Goal: Find specific page/section: Find specific page/section

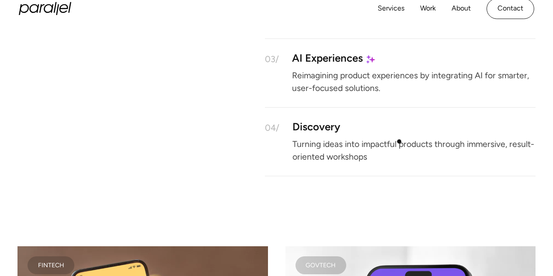
scroll to position [1065, 0]
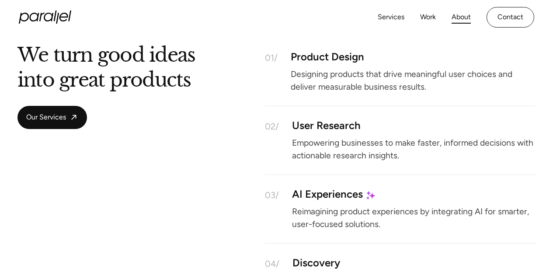
click at [460, 15] on link "About" at bounding box center [461, 17] width 19 height 13
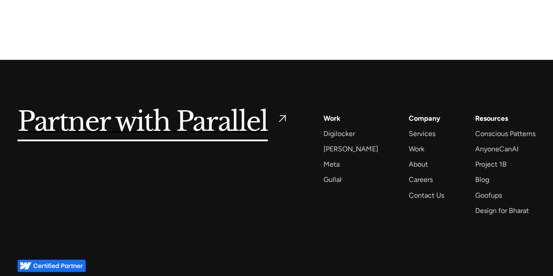
scroll to position [2071, 0]
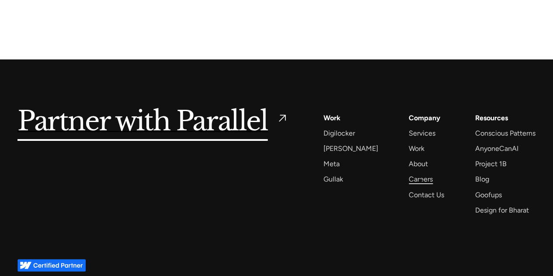
click at [421, 181] on div "Careers" at bounding box center [421, 179] width 24 height 12
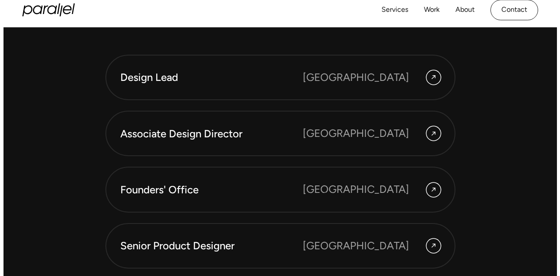
scroll to position [2307, 0]
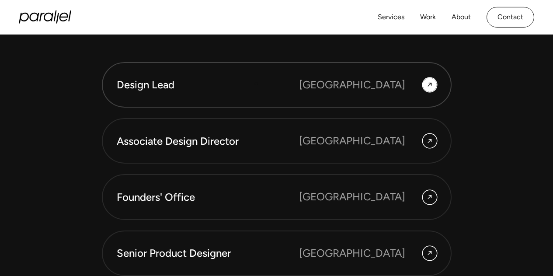
click at [256, 84] on div "Design Lead" at bounding box center [208, 84] width 182 height 15
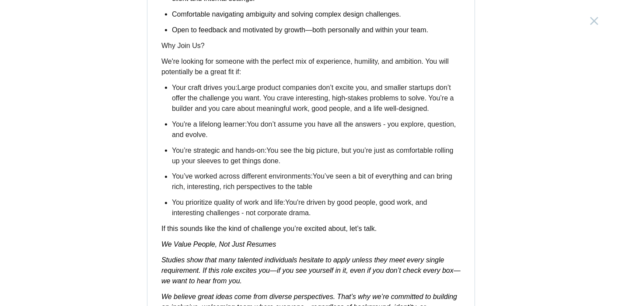
scroll to position [1058, 0]
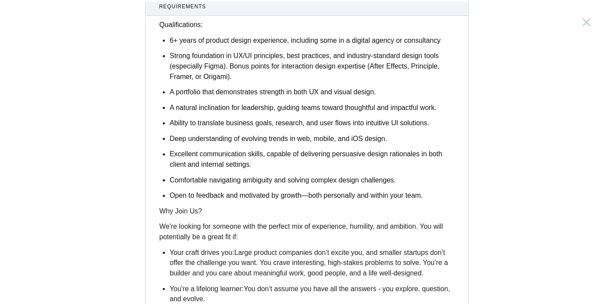
scroll to position [2563, 0]
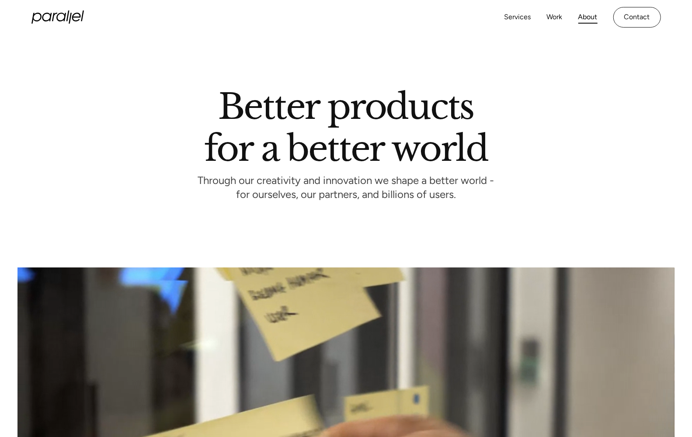
scroll to position [1767, 0]
